Goal: Task Accomplishment & Management: Use online tool/utility

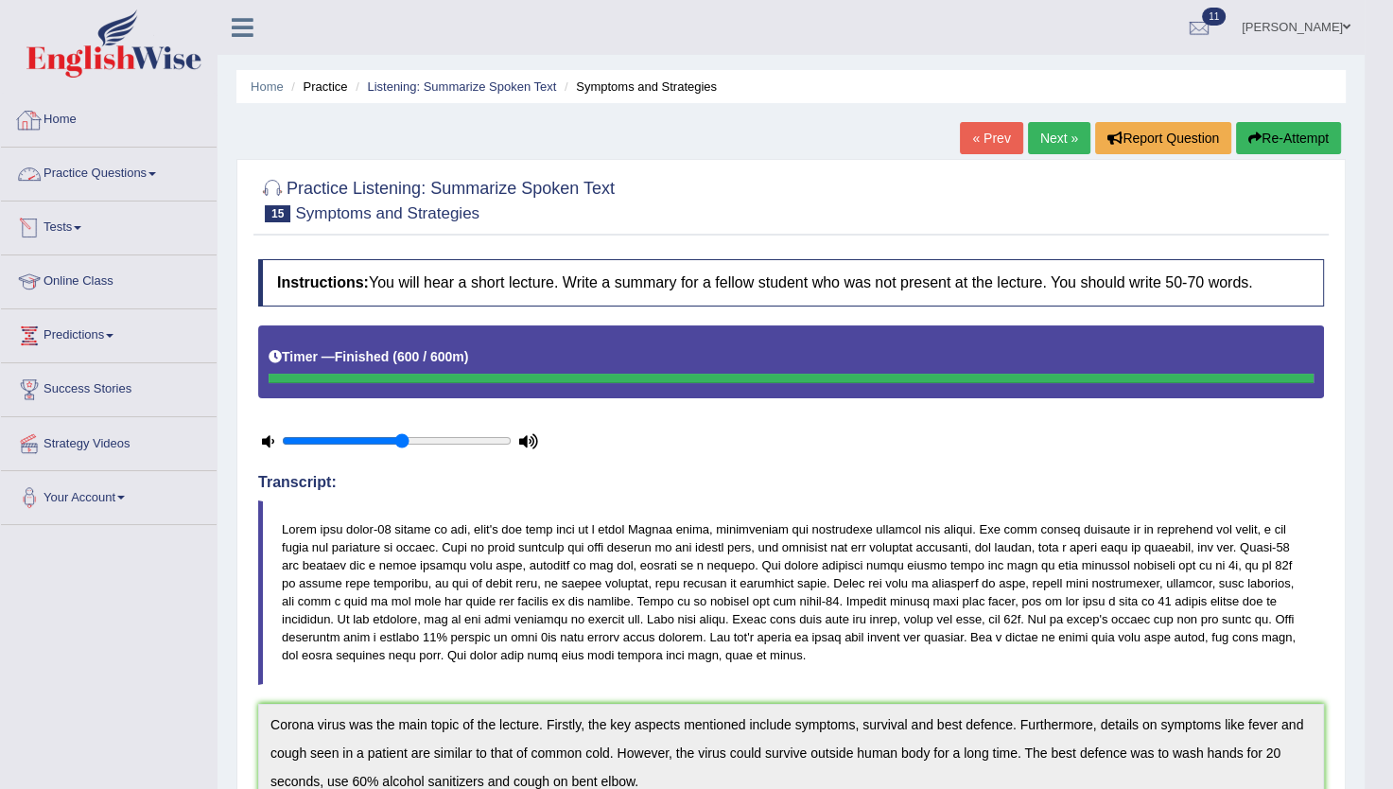
click at [82, 185] on link "Practice Questions" at bounding box center [109, 171] width 216 height 47
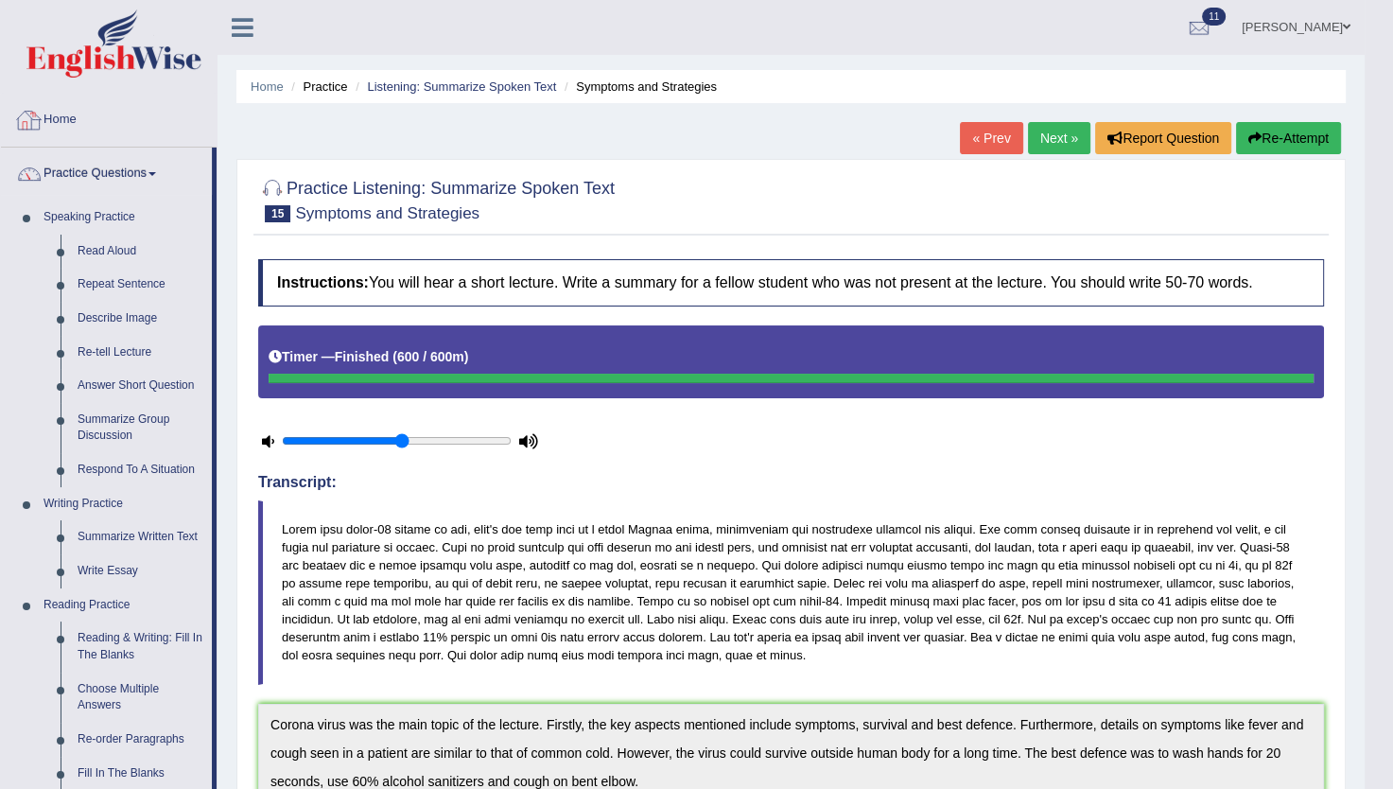
click at [151, 170] on link "Practice Questions" at bounding box center [106, 171] width 211 height 47
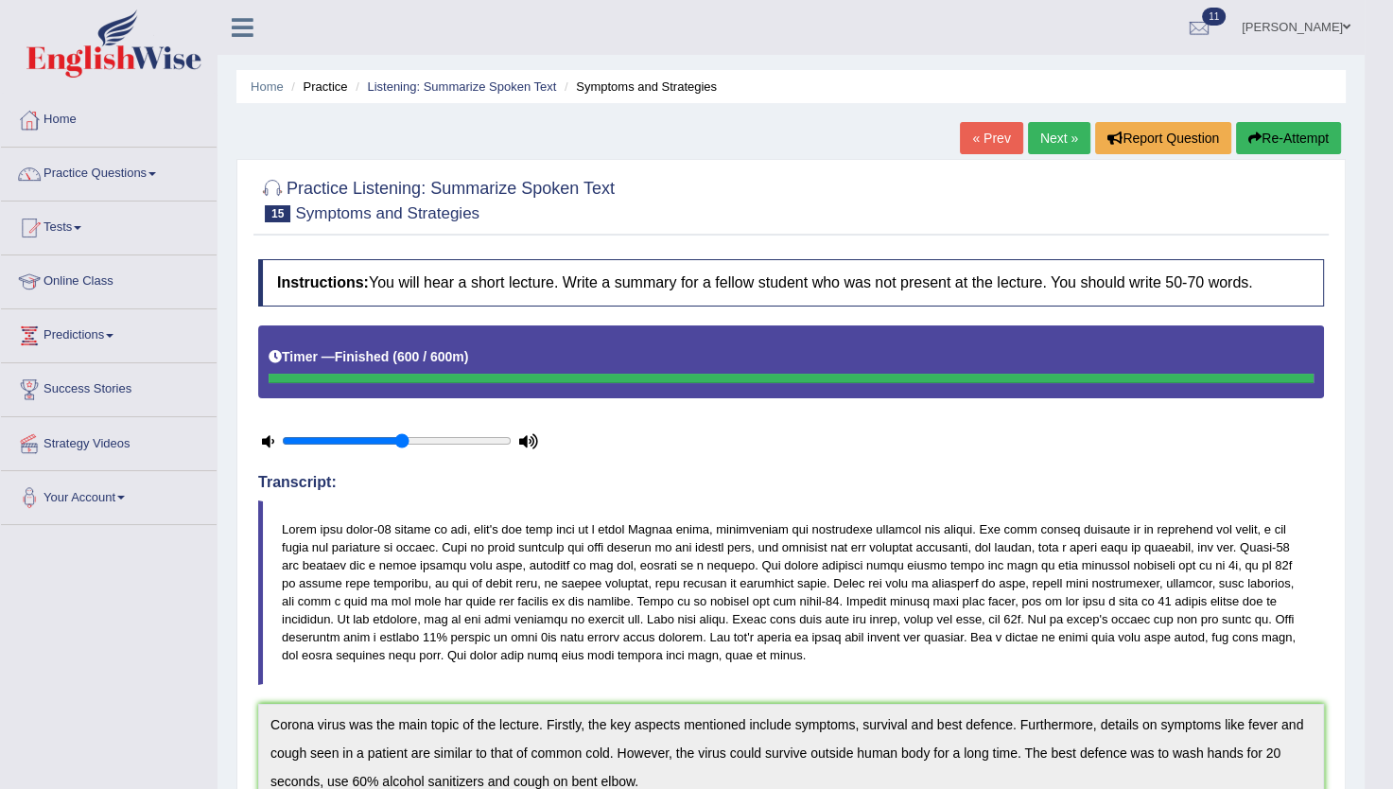
click at [83, 222] on link "Tests" at bounding box center [109, 224] width 216 height 47
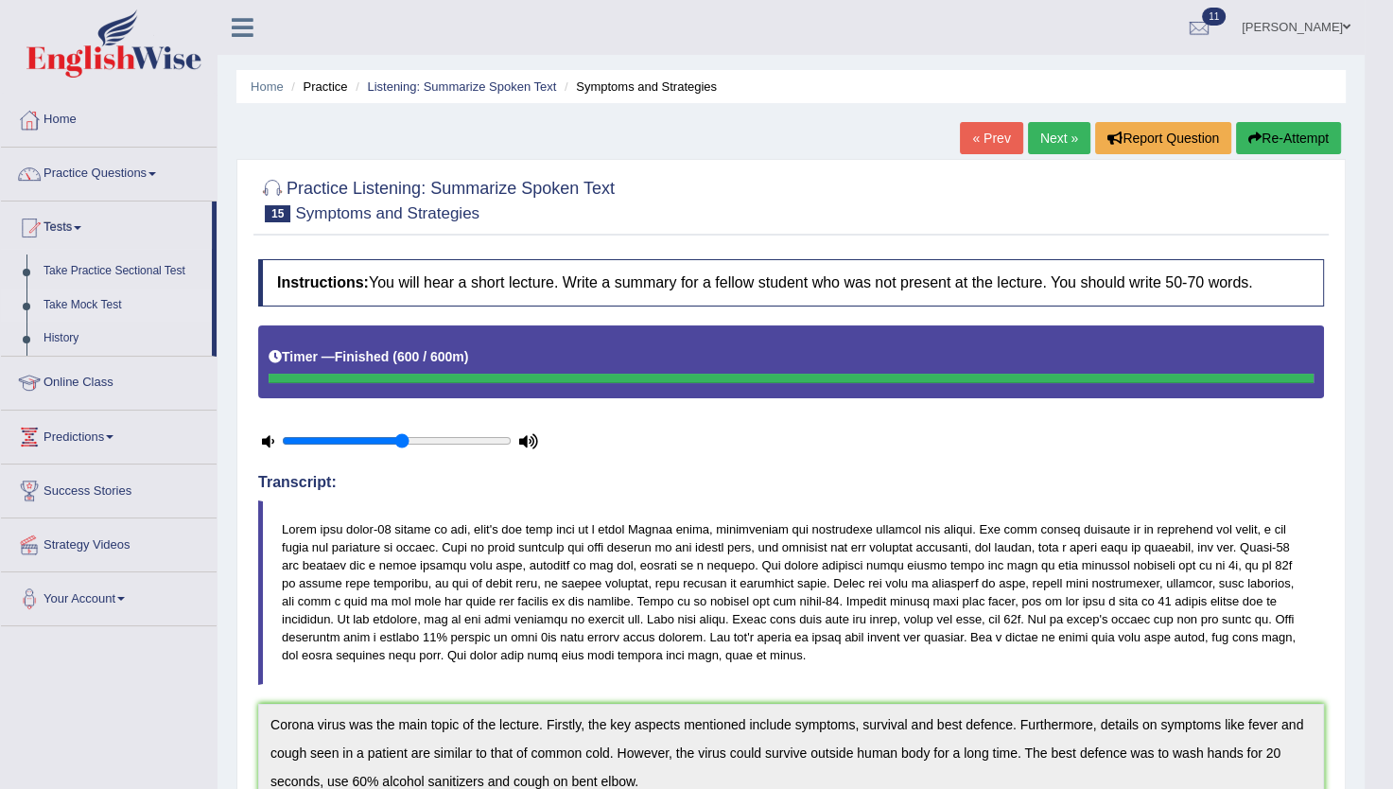
click at [102, 301] on link "Take Mock Test" at bounding box center [123, 306] width 177 height 34
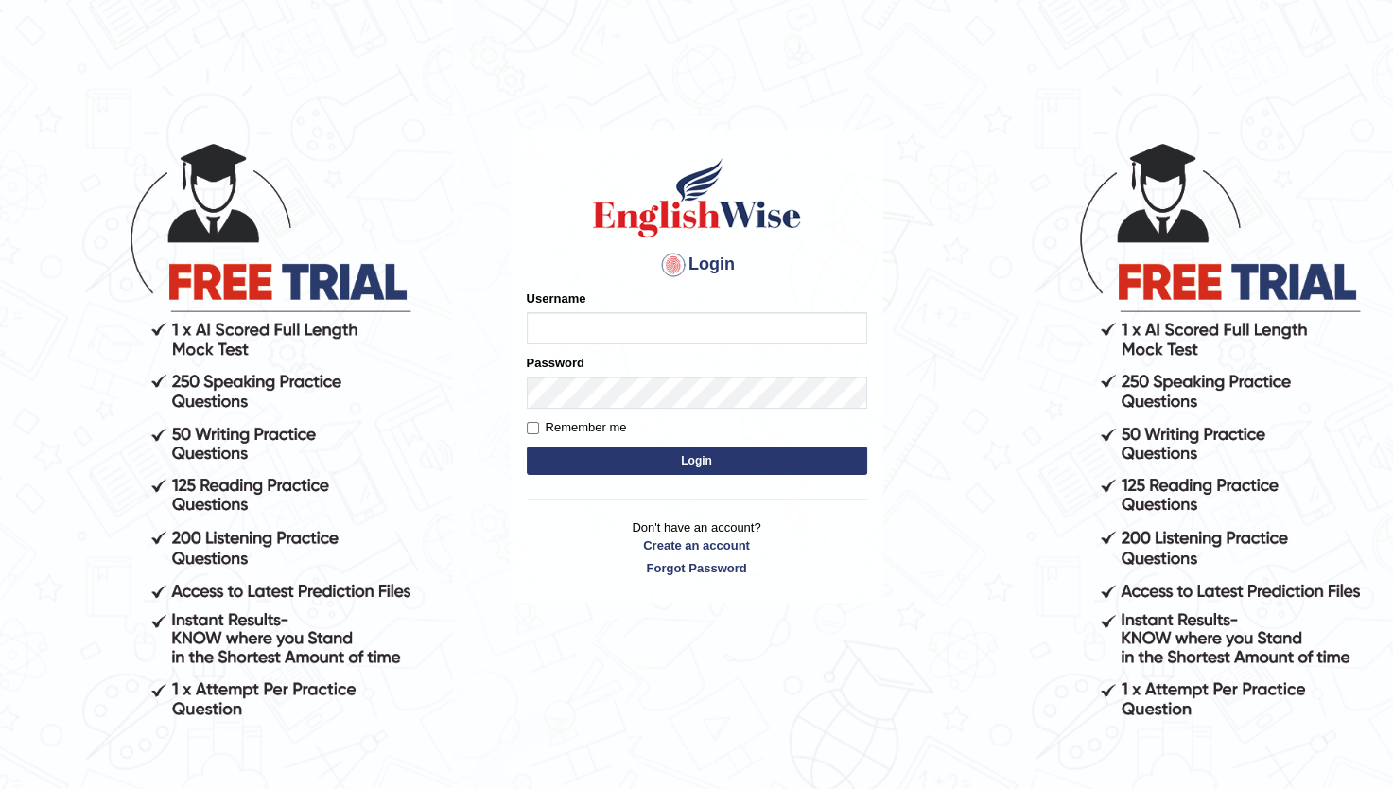
click at [630, 341] on input "Username" at bounding box center [697, 328] width 341 height 32
type input "Prathimasingh99"
click at [785, 455] on button "Login" at bounding box center [697, 460] width 341 height 28
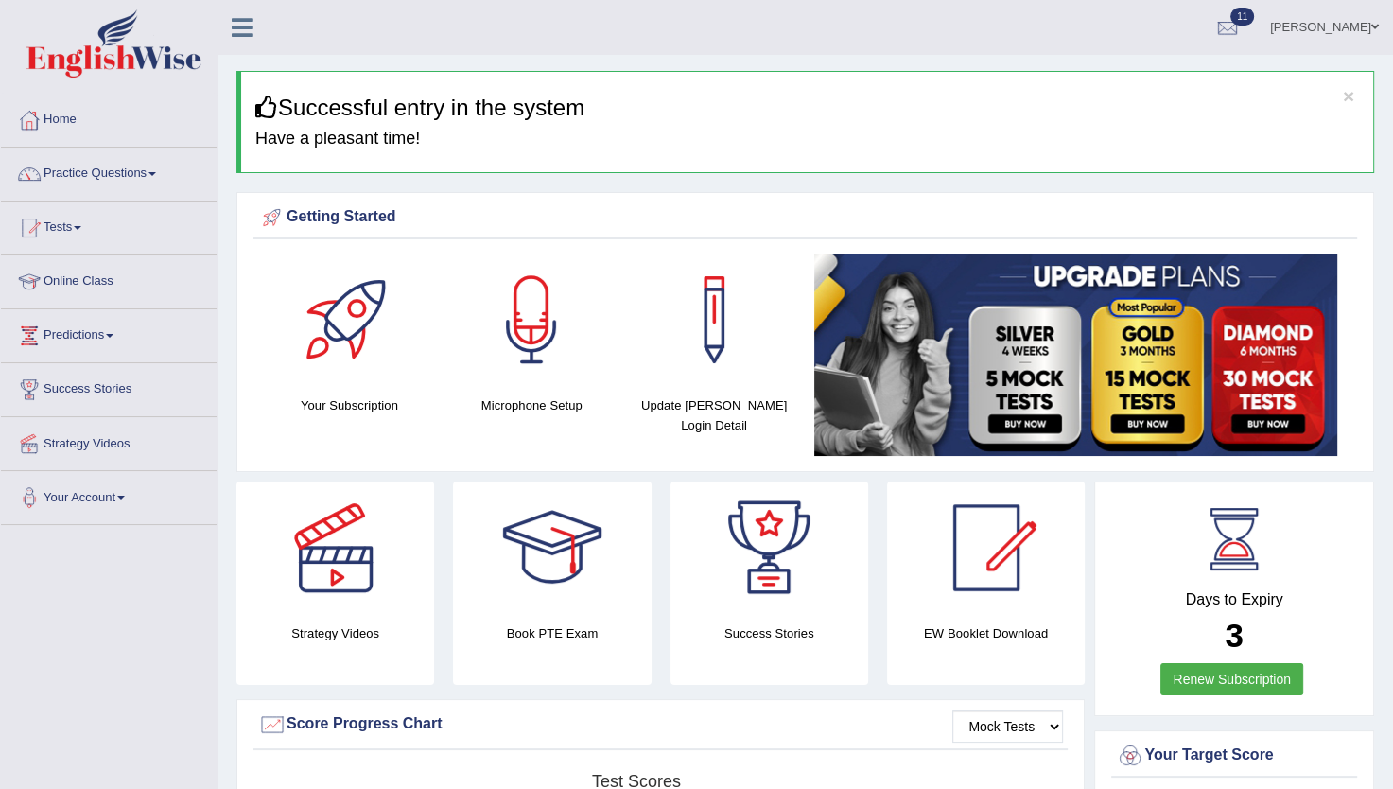
click at [112, 328] on link "Predictions" at bounding box center [109, 332] width 216 height 47
click at [81, 227] on span at bounding box center [78, 228] width 8 height 4
